Goal: Task Accomplishment & Management: Manage account settings

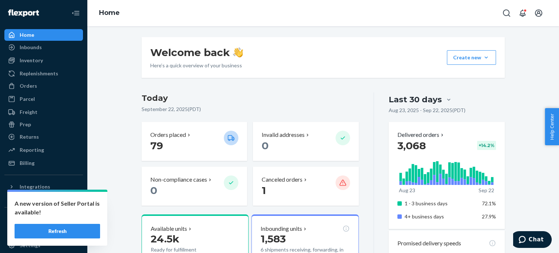
click at [69, 229] on button "Refresh" at bounding box center [57, 231] width 85 height 15
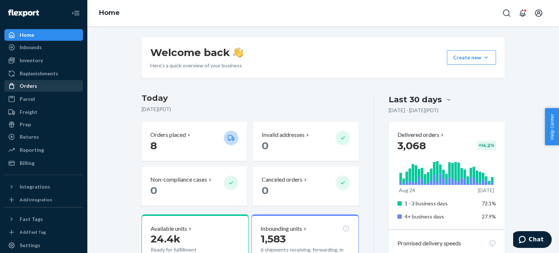
click at [45, 83] on div "Orders" at bounding box center [43, 86] width 77 height 10
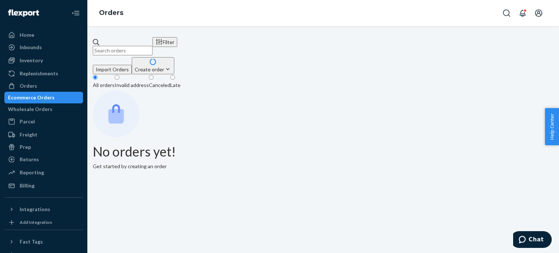
click at [141, 49] on input "text" at bounding box center [123, 50] width 60 height 9
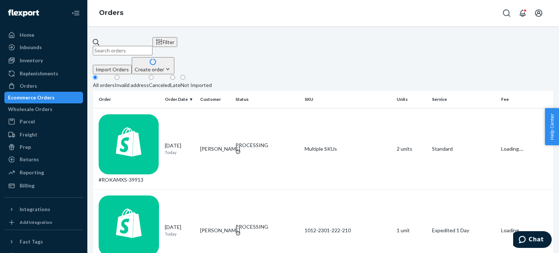
paste input "134965016"
type input "134965016"
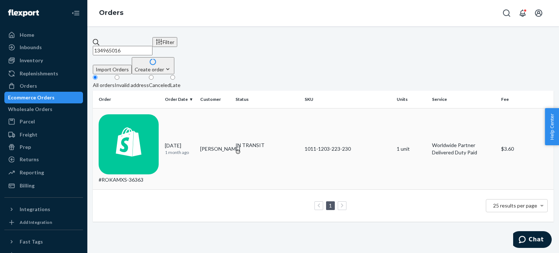
click at [159, 114] on div "#ROKAMXS-36363" at bounding box center [129, 148] width 60 height 69
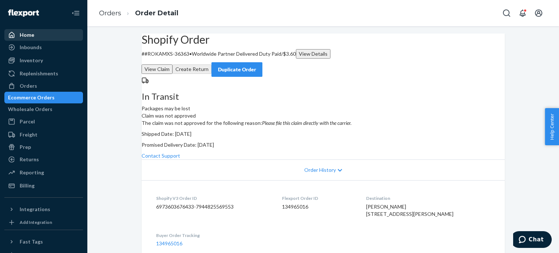
click at [39, 32] on div "Home" at bounding box center [43, 35] width 77 height 10
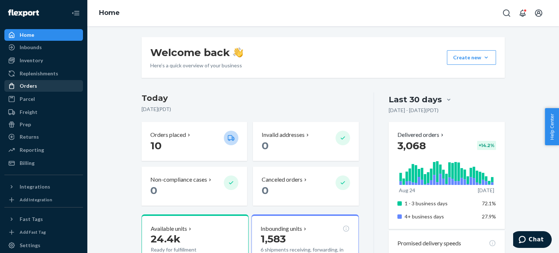
click at [62, 85] on div "Orders" at bounding box center [43, 86] width 77 height 10
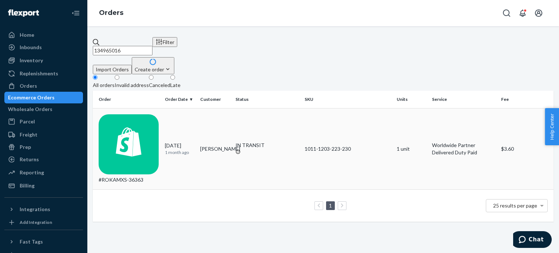
click at [158, 108] on td "#ROKAMXS-36363" at bounding box center [127, 148] width 69 height 81
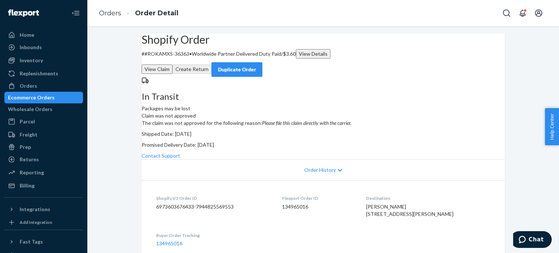
click at [341, 126] on em "Please file this claim directly with the carrier." at bounding box center [307, 123] width 90 height 6
copy em "Please file this claim directly with the carrier."
click at [341, 126] on em "Please file this claim directly with the carrier." at bounding box center [307, 123] width 90 height 6
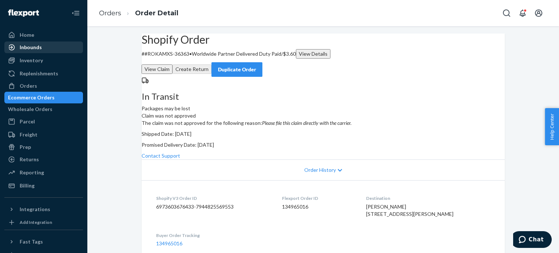
click at [44, 41] on link "Inbounds" at bounding box center [43, 47] width 79 height 12
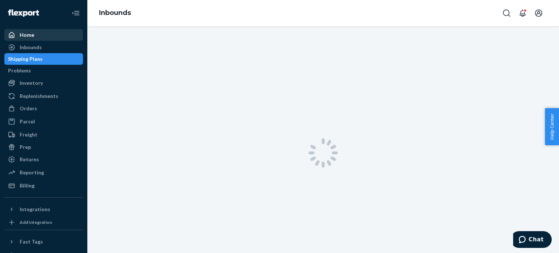
click at [47, 35] on div "Home" at bounding box center [43, 35] width 77 height 10
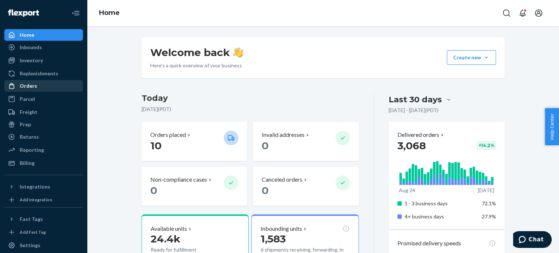
click at [60, 85] on div "Orders" at bounding box center [43, 86] width 77 height 10
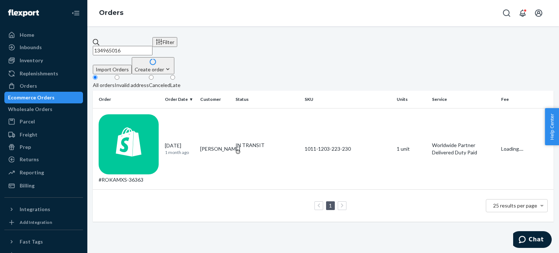
click at [168, 52] on div "134965016 Filter Import Orders Create order Ecommerce order Removal order" at bounding box center [323, 55] width 461 height 37
click at [152, 50] on input "134965016" at bounding box center [123, 50] width 60 height 9
paste input "39868"
type input "39868"
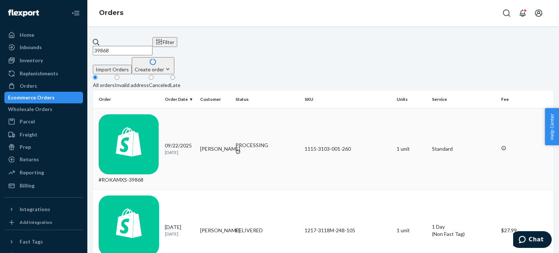
click at [152, 108] on td "#ROKAMXS-39868" at bounding box center [127, 148] width 69 height 81
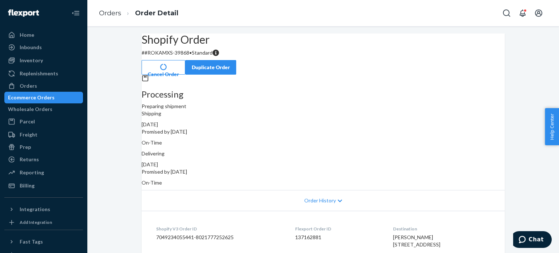
click at [185, 60] on button "Cancel Order" at bounding box center [164, 67] width 44 height 15
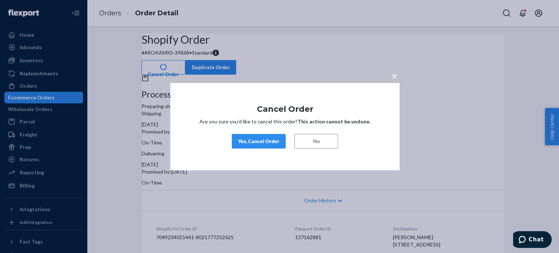
click at [270, 139] on div "Yes, Cancel Order" at bounding box center [258, 141] width 41 height 7
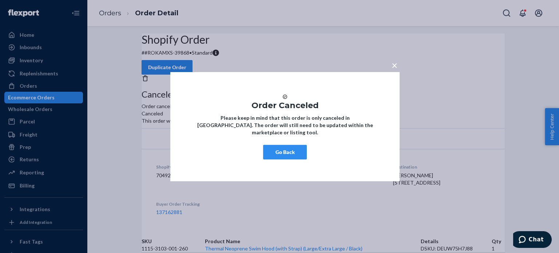
click at [270, 148] on div "× Order Canceled Please keep in mind that this order is only canceled in [GEOGR…" at bounding box center [284, 126] width 229 height 109
click at [285, 154] on button "Go Back" at bounding box center [285, 152] width 44 height 15
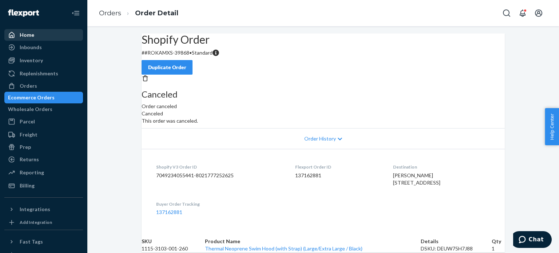
click at [36, 35] on div "Home" at bounding box center [43, 35] width 77 height 10
